Goal: Task Accomplishment & Management: Use online tool/utility

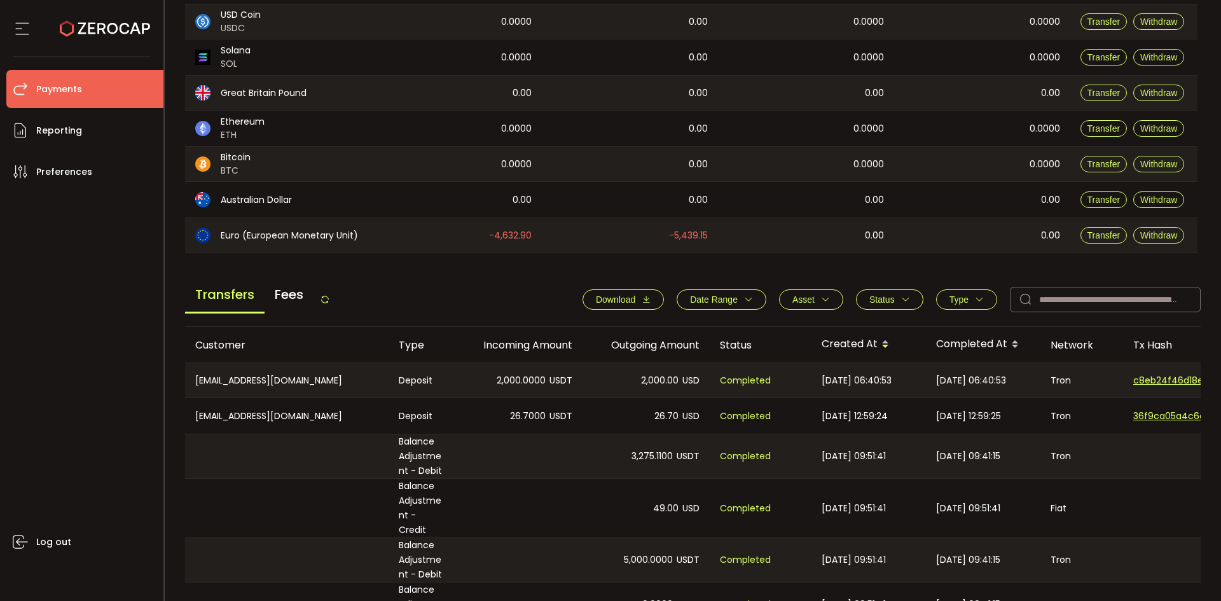
scroll to position [254, 0]
click at [324, 292] on div "Transfers Fees" at bounding box center [257, 298] width 145 height 29
click at [634, 292] on button "Download" at bounding box center [622, 298] width 81 height 20
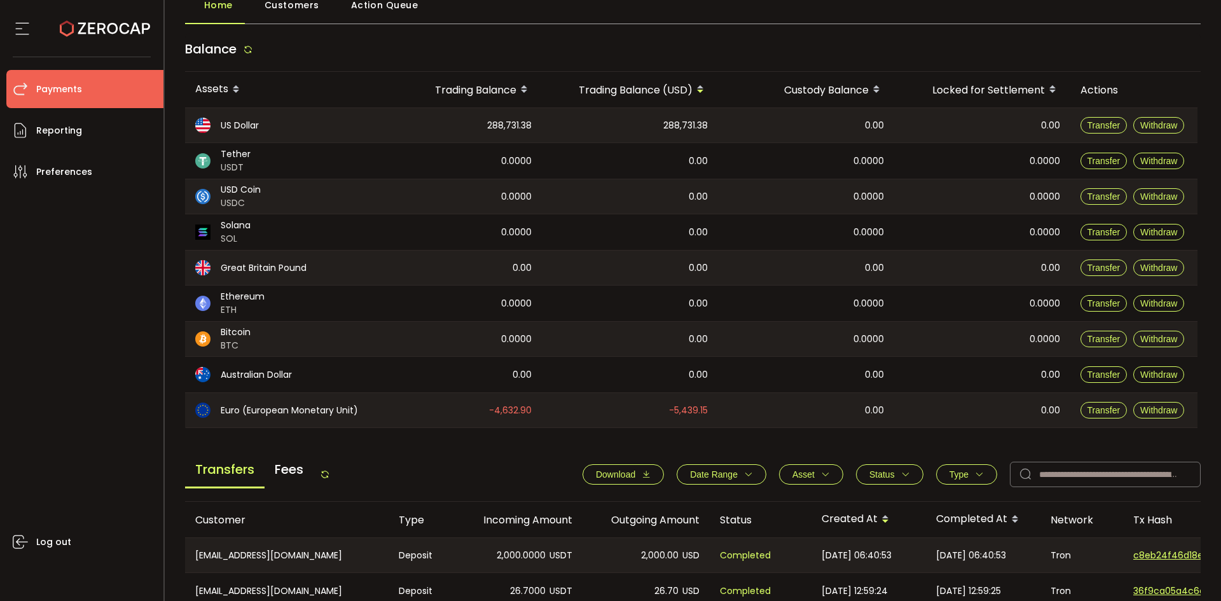
scroll to position [191, 0]
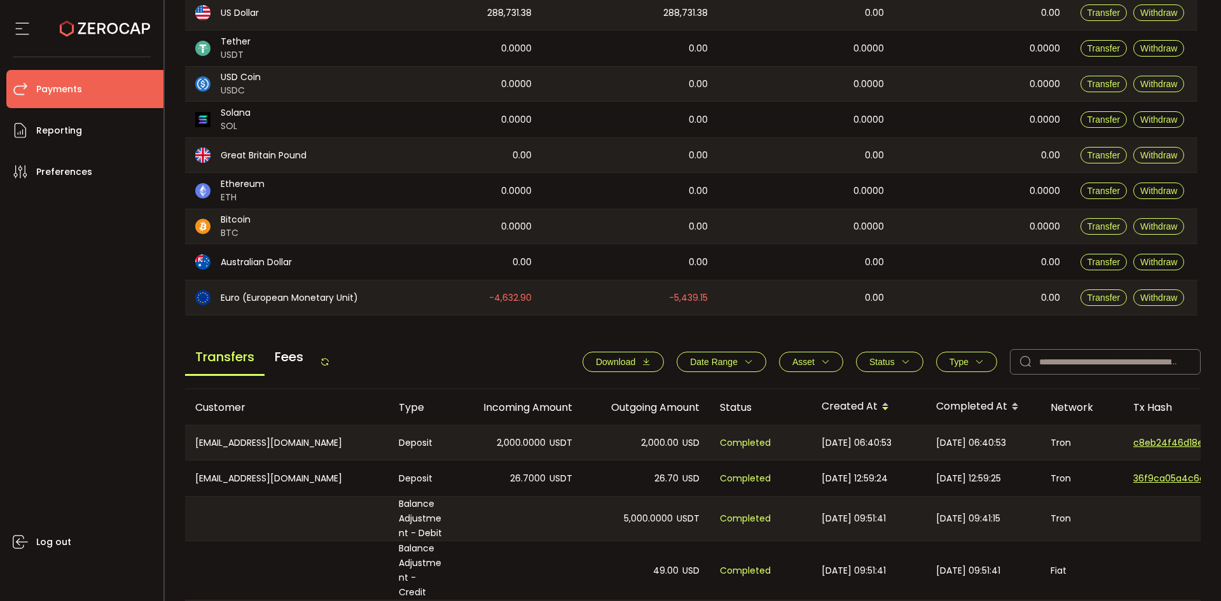
click at [324, 357] on icon at bounding box center [325, 362] width 10 height 10
